Goal: Information Seeking & Learning: Learn about a topic

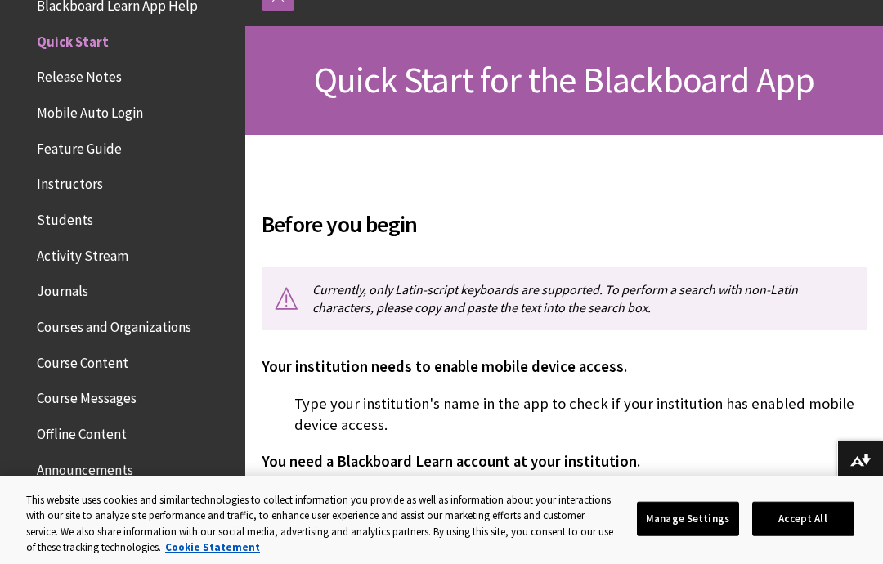
scroll to position [245, 0]
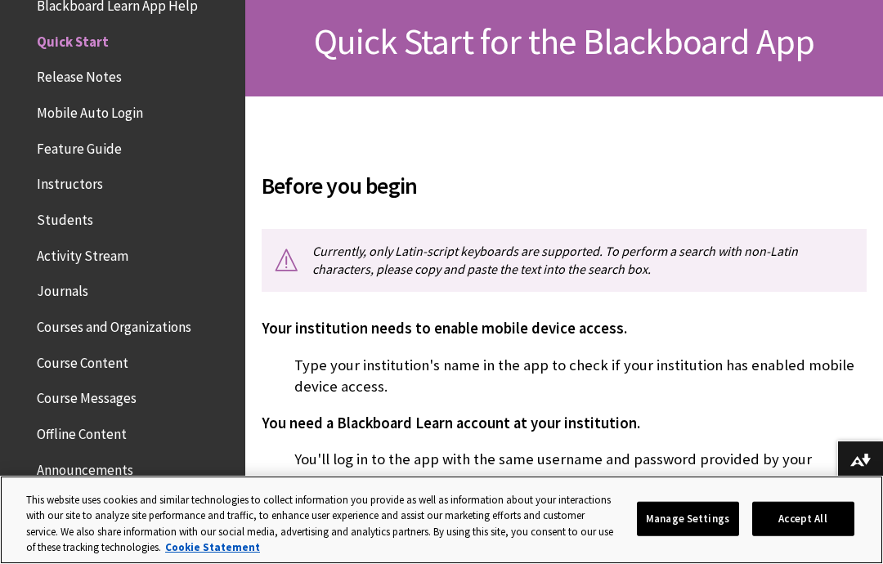
click at [733, 529] on button "Manage Settings" at bounding box center [688, 519] width 102 height 34
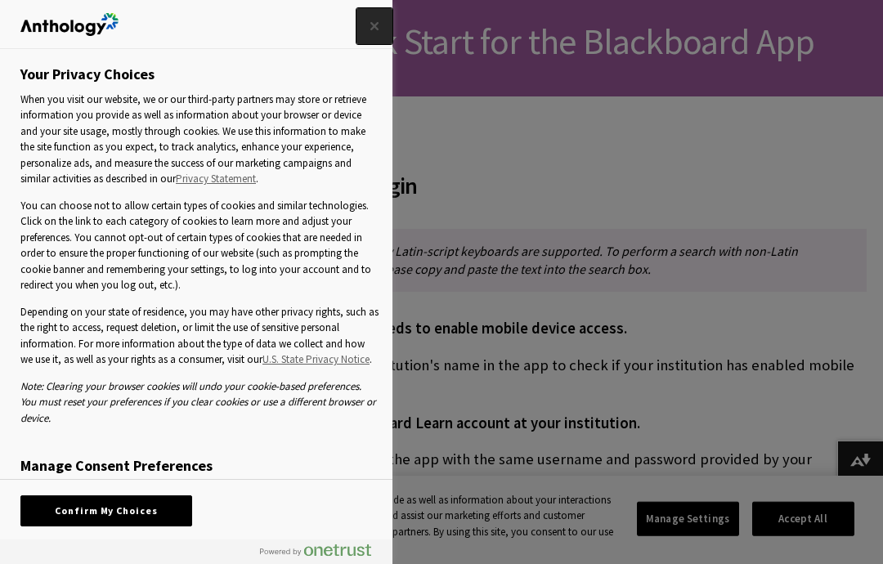
click at [380, 42] on button "Close" at bounding box center [375, 26] width 36 height 36
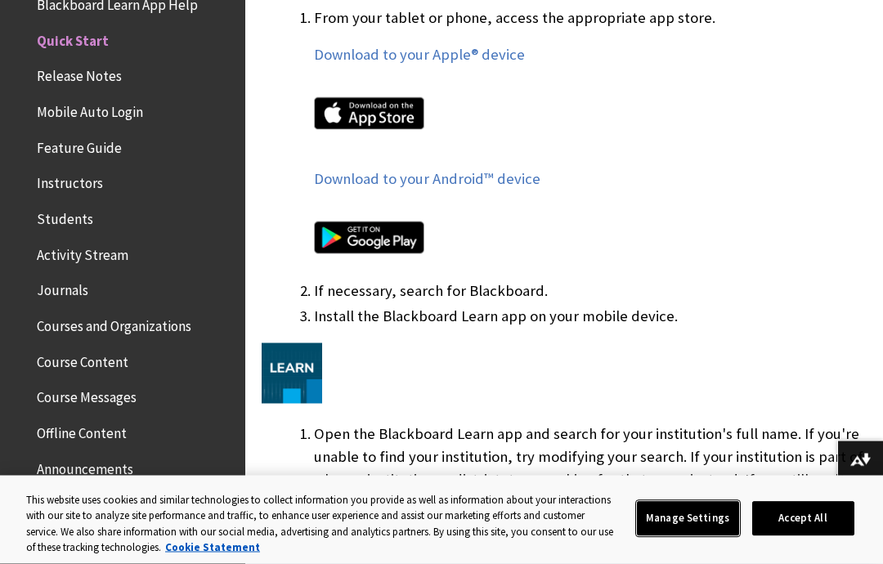
scroll to position [1029, 0]
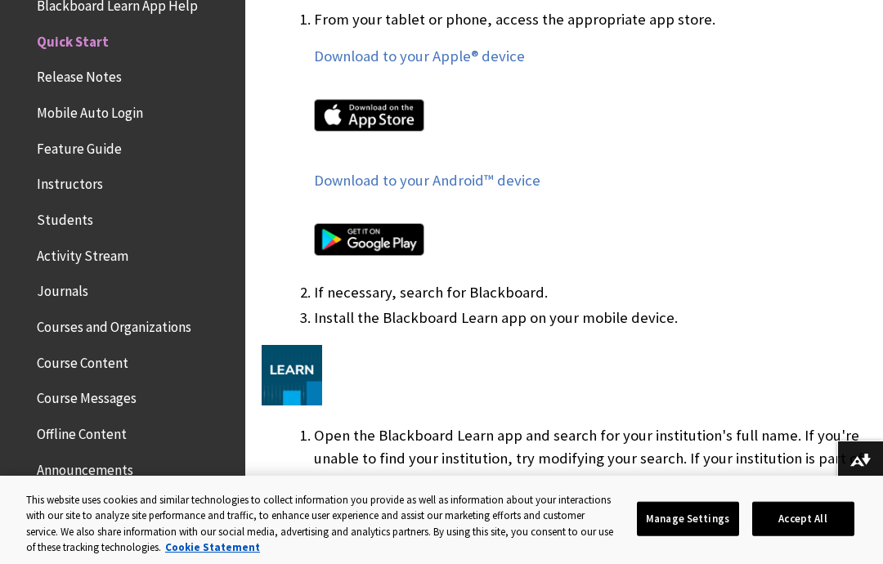
click at [398, 100] on img at bounding box center [369, 115] width 110 height 33
click at [376, 106] on img at bounding box center [369, 115] width 110 height 33
click at [471, 51] on link "Download to your Apple® device" at bounding box center [419, 57] width 211 height 20
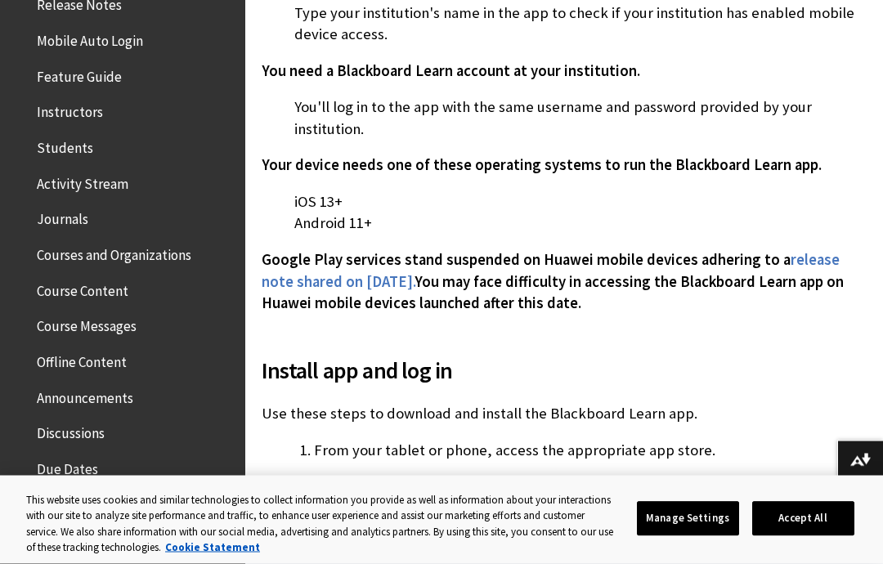
scroll to position [281, 0]
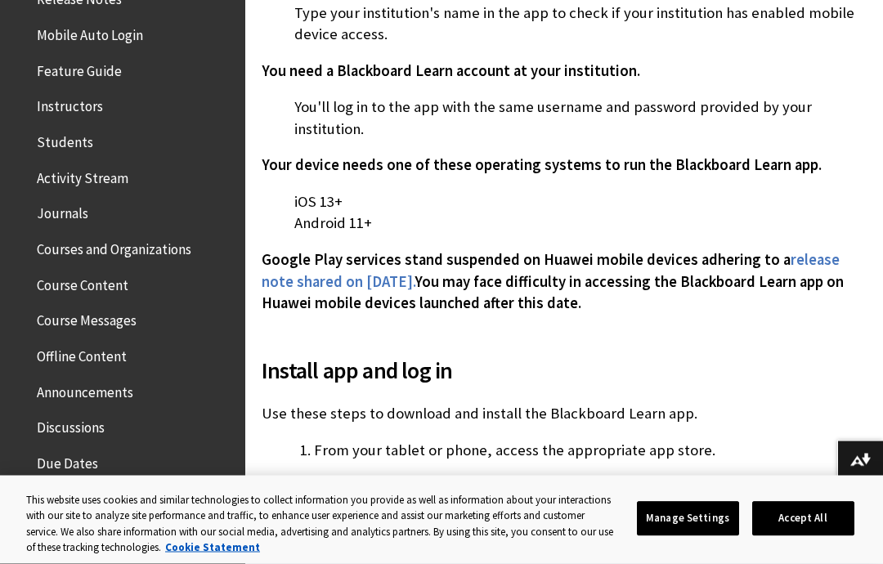
click at [61, 276] on span "Course Content" at bounding box center [83, 283] width 92 height 22
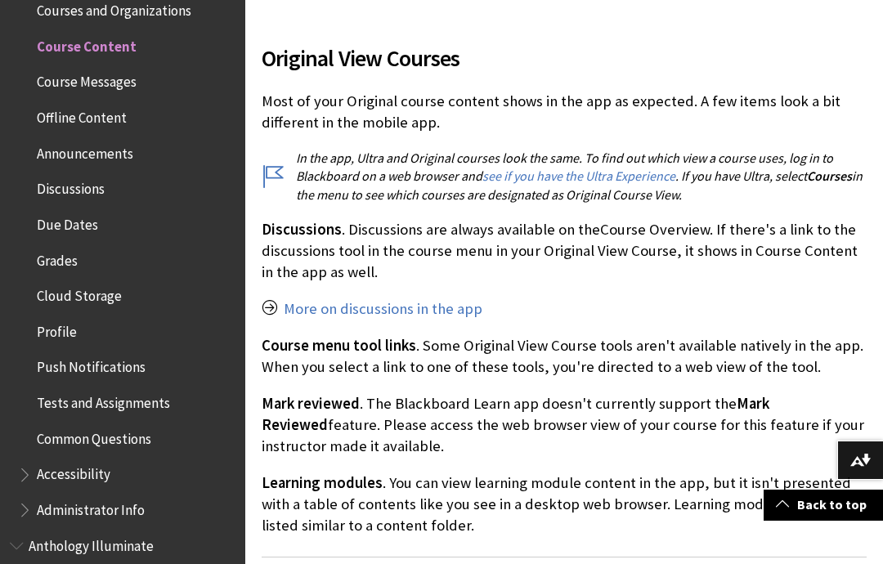
scroll to position [2309, 0]
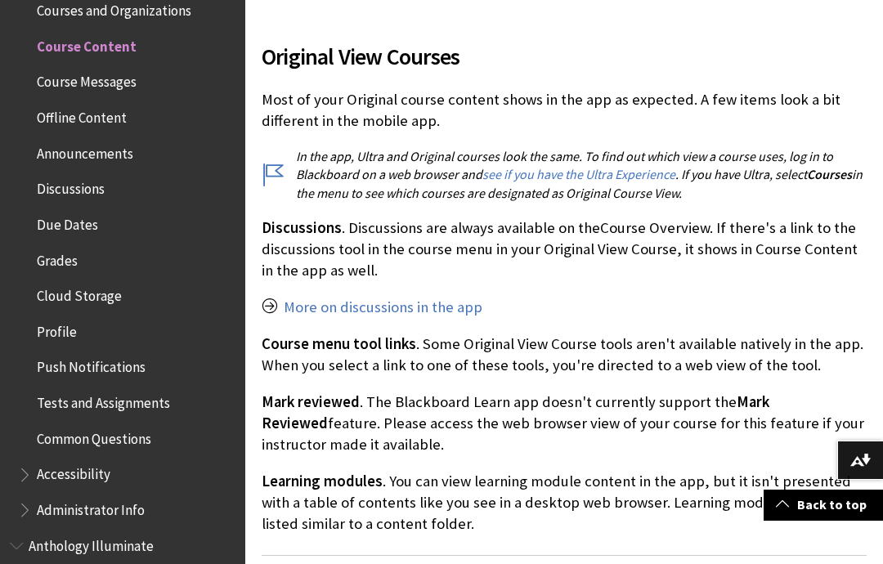
click at [103, 432] on span "Common Questions" at bounding box center [94, 436] width 115 height 22
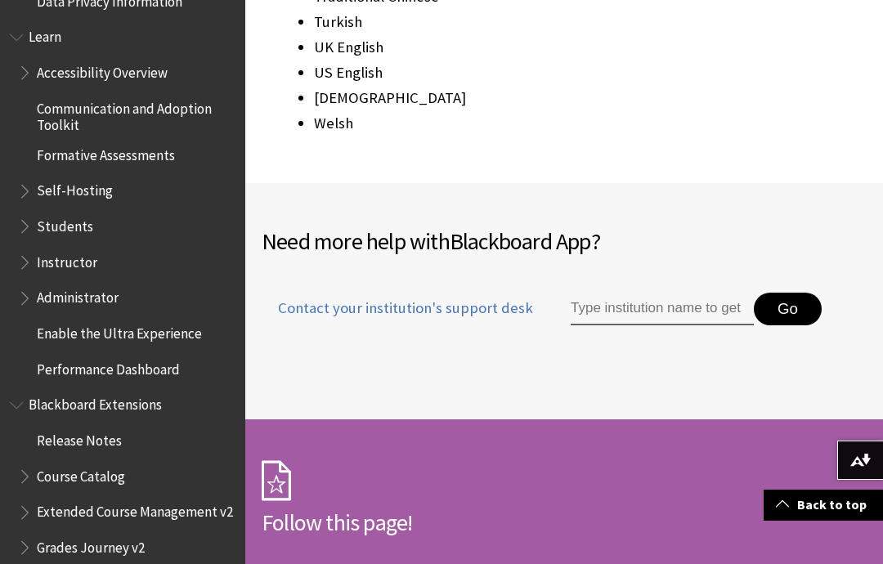
scroll to position [1386, 0]
click at [21, 393] on span "Book outline for Blackboard Extensions" at bounding box center [18, 403] width 17 height 20
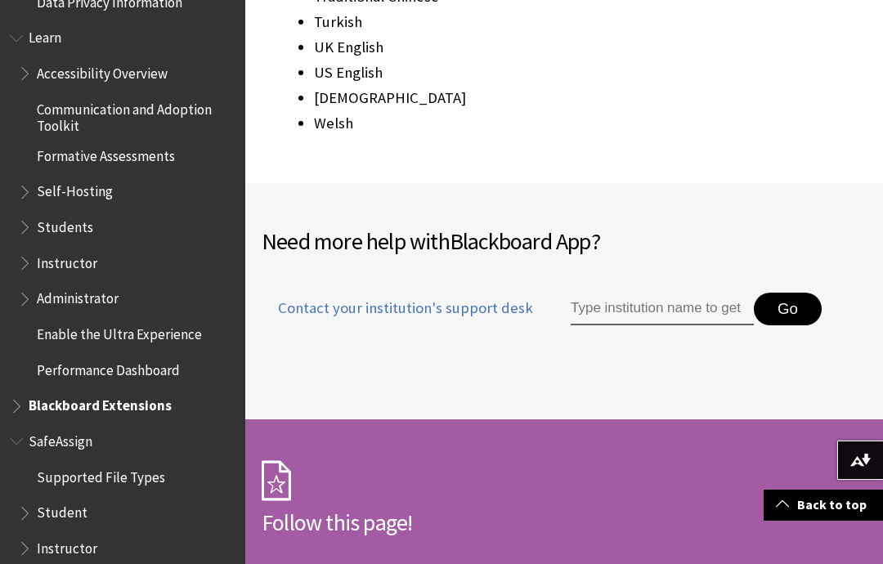
click at [24, 428] on span "Book outline for Blackboard SafeAssign" at bounding box center [18, 438] width 17 height 20
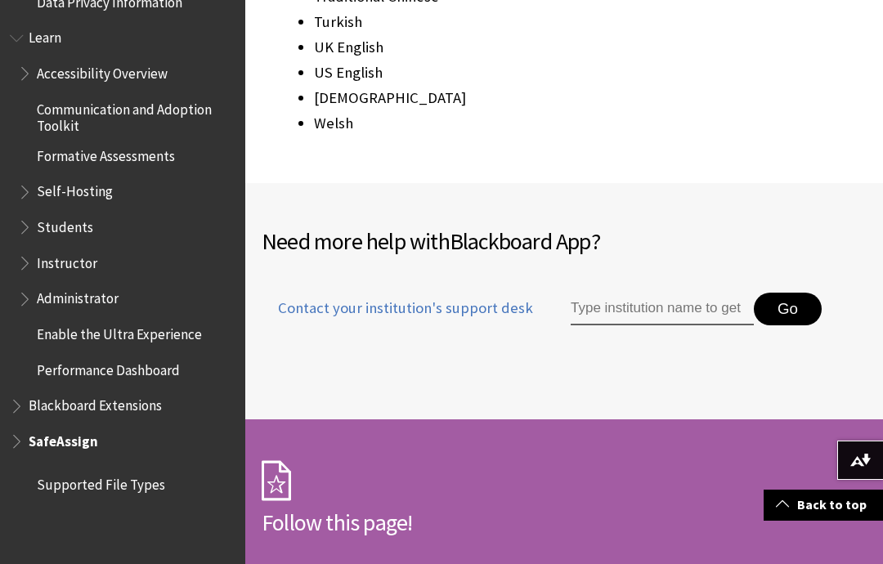
scroll to position [1269, 0]
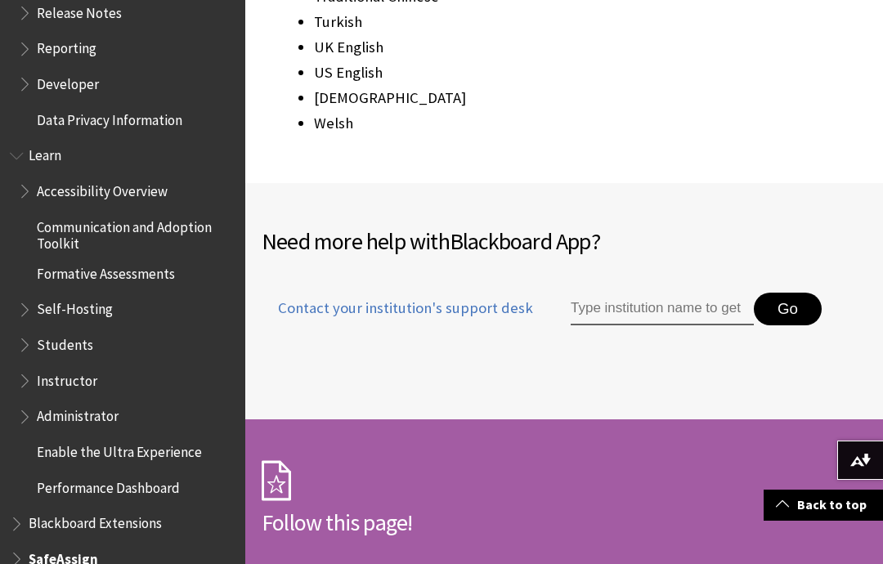
click at [28, 142] on span "Learn" at bounding box center [123, 156] width 226 height 28
click at [30, 142] on span "Learn" at bounding box center [47, 153] width 36 height 22
